Goal: Transaction & Acquisition: Purchase product/service

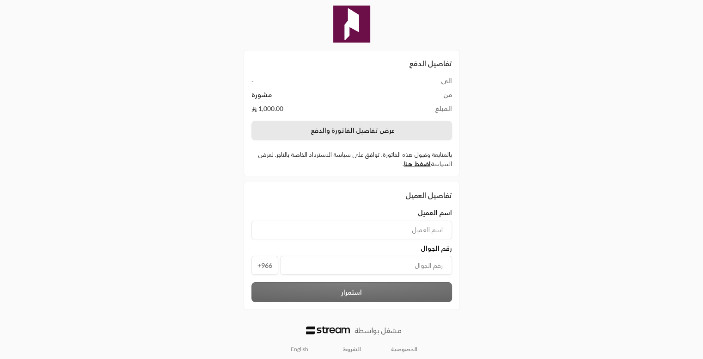
click at [409, 129] on button "عرض تفاصيل الفاتورة والدفع" at bounding box center [351, 130] width 201 height 19
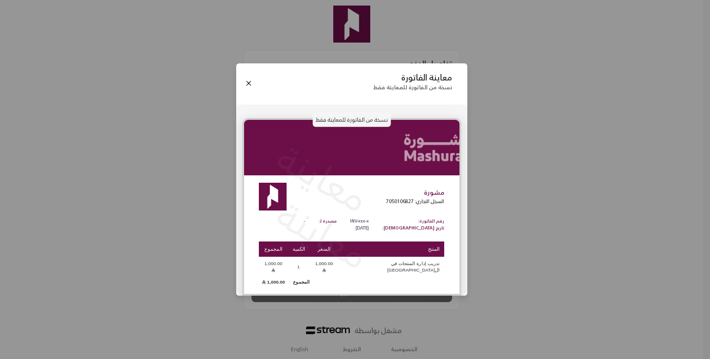
click at [499, 210] on div "معاينة الفاتورة نسخة من الفاتورة للمعاينة فقط نسخة من الفاتورة للمعاينة فقط معا…" at bounding box center [355, 179] width 710 height 359
